Goal: Transaction & Acquisition: Download file/media

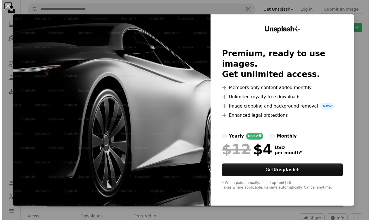
scroll to position [514, 0]
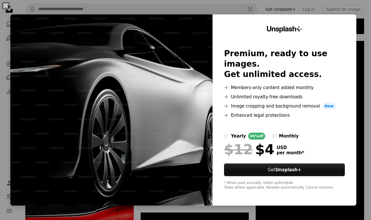
click at [8, 5] on button "An X shape" at bounding box center [5, 5] width 7 height 7
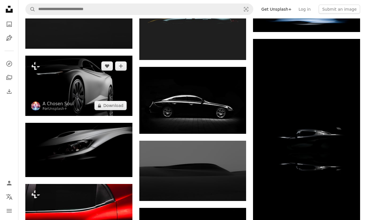
click at [88, 88] on img at bounding box center [78, 86] width 107 height 60
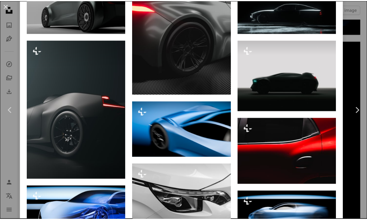
scroll to position [426, 0]
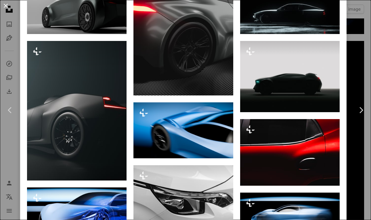
click at [5, 4] on button "An X shape" at bounding box center [5, 5] width 7 height 7
